Goal: Information Seeking & Learning: Find specific page/section

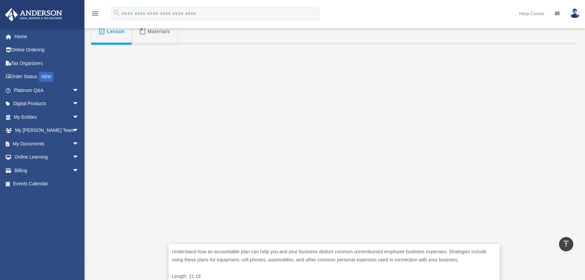
scroll to position [134, 0]
click at [72, 93] on span "arrow_drop_down" at bounding box center [79, 90] width 14 height 14
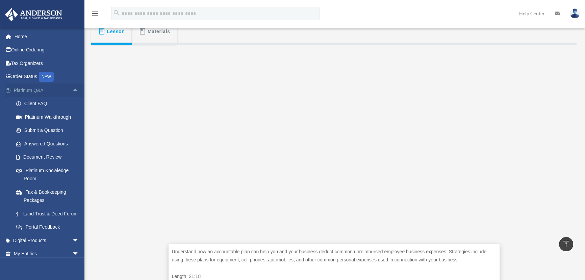
click at [72, 90] on span "arrow_drop_up" at bounding box center [79, 90] width 14 height 14
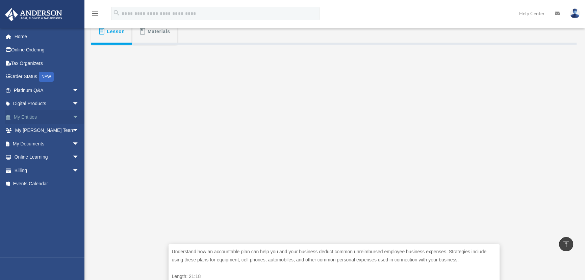
click at [72, 110] on span "arrow_drop_down" at bounding box center [79, 117] width 14 height 14
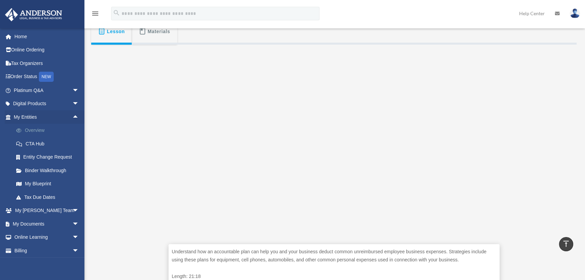
click at [42, 132] on link "Overview" at bounding box center [49, 131] width 80 height 14
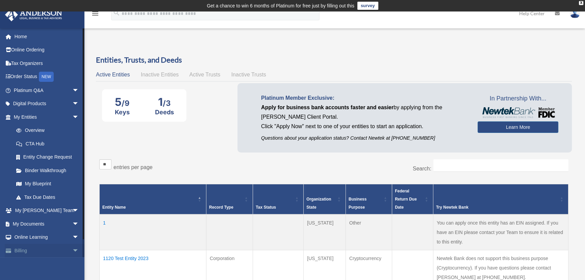
click at [72, 247] on span "arrow_drop_down" at bounding box center [79, 251] width 14 height 14
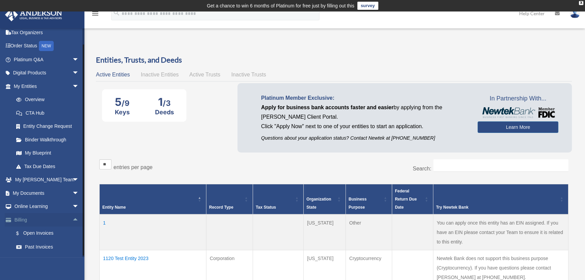
scroll to position [55, 0]
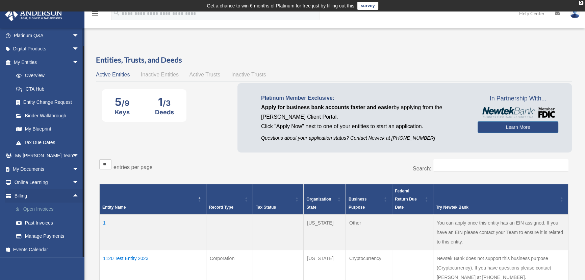
click at [36, 203] on link "$ Open Invoices" at bounding box center [49, 209] width 80 height 14
click at [40, 211] on link "$ Open Invoices" at bounding box center [49, 209] width 80 height 14
click at [35, 212] on link "$ Open Invoices" at bounding box center [49, 209] width 80 height 14
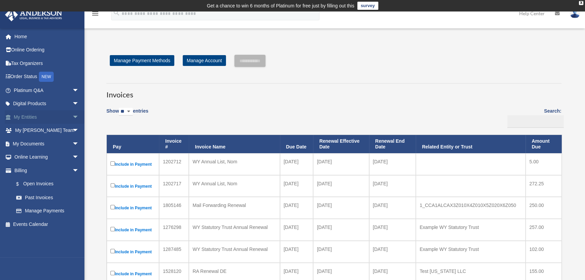
click at [72, 115] on span "arrow_drop_down" at bounding box center [79, 117] width 14 height 14
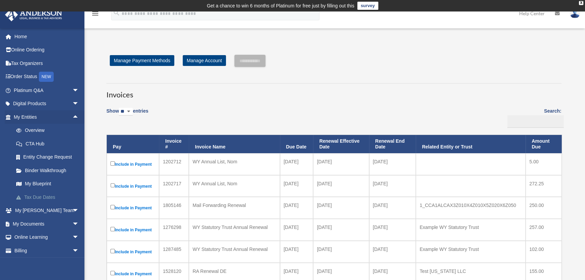
click at [49, 194] on link "Tax Due Dates" at bounding box center [49, 197] width 80 height 14
